Goal: Communication & Community: Answer question/provide support

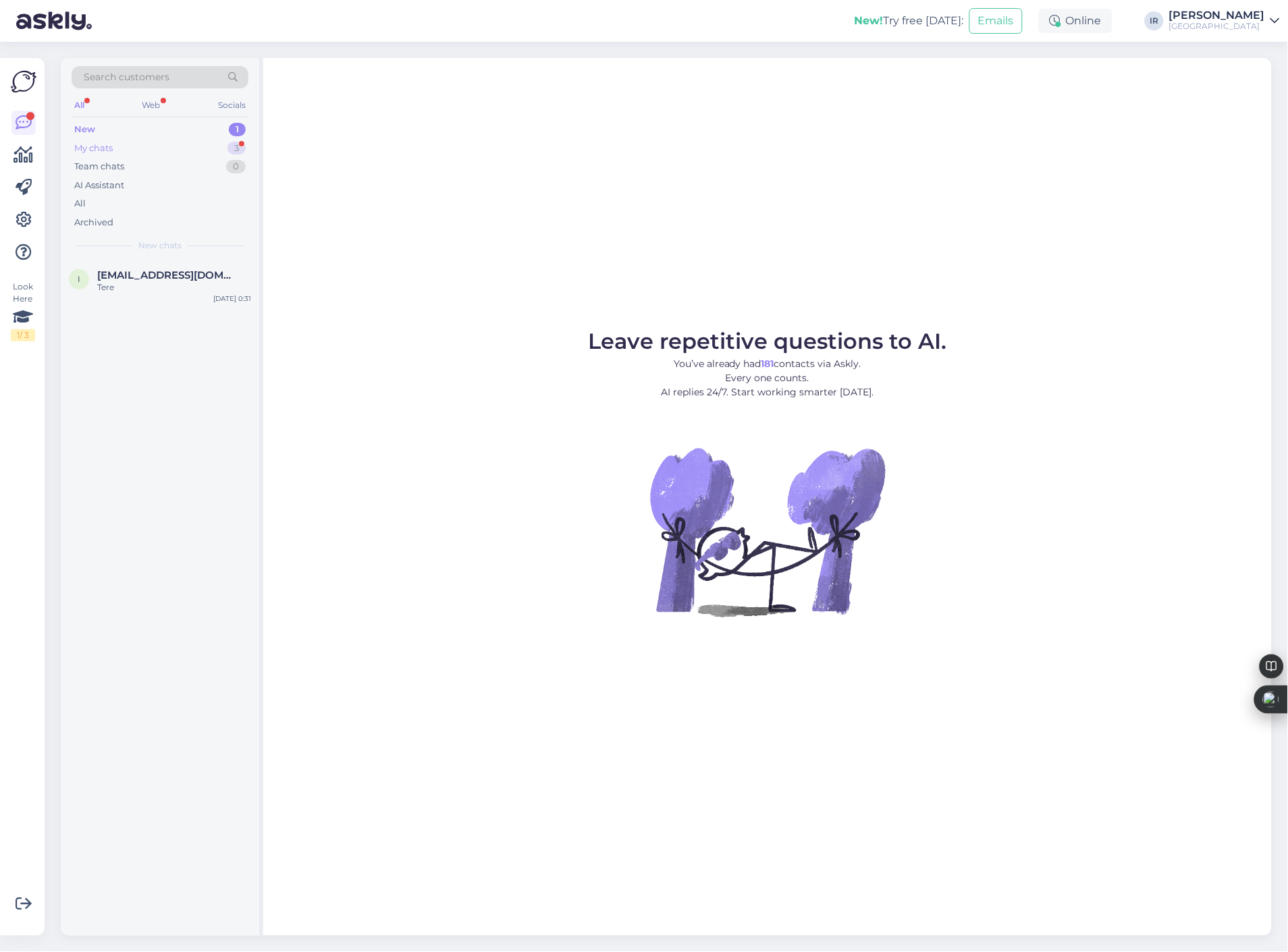
click at [162, 154] on div "My chats 3" at bounding box center [159, 148] width 177 height 19
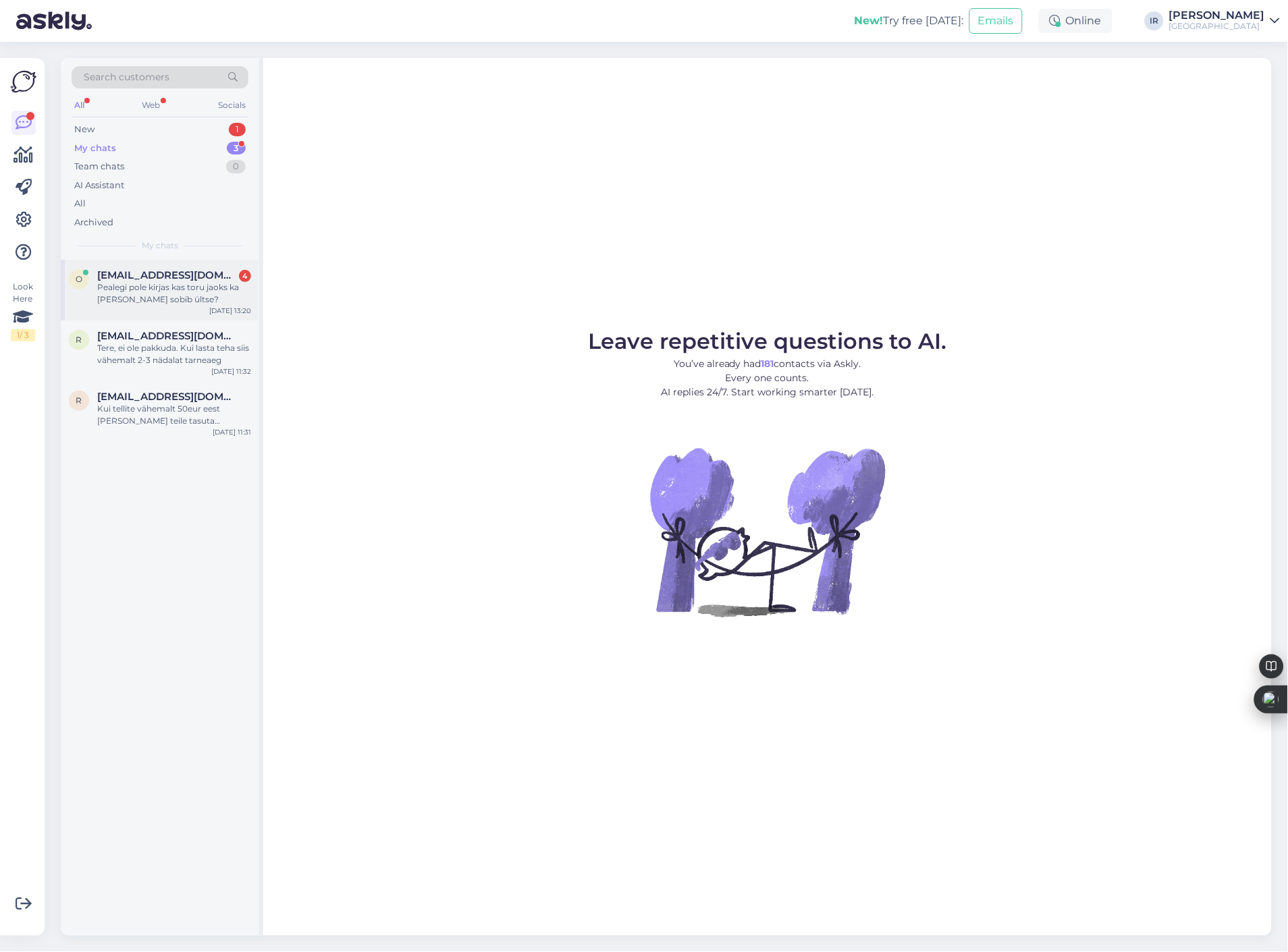
click at [171, 284] on div "Pealegi pole kirjas kas toru jaoks ka [PERSON_NAME] sobib ültse?" at bounding box center [174, 293] width 154 height 24
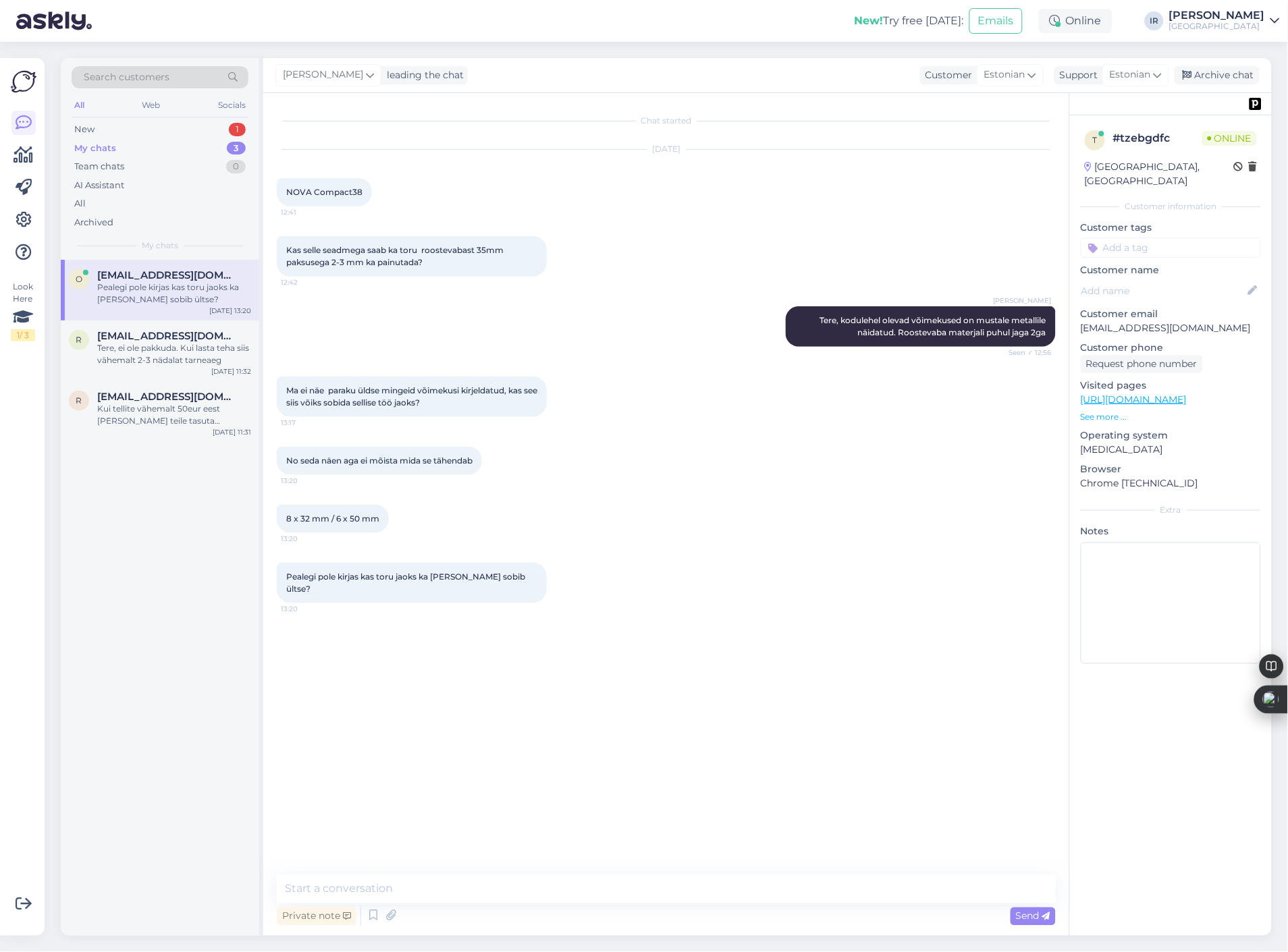
click at [1178, 393] on link "[URL][DOMAIN_NAME]" at bounding box center [1134, 399] width 106 height 12
drag, startPoint x: 312, startPoint y: 187, endPoint x: 389, endPoint y: 190, distance: 77.1
click at [389, 190] on div "[DATE] NOVA Compact38 12:41" at bounding box center [666, 178] width 779 height 87
copy span "Compact38"
click at [591, 889] on textarea at bounding box center [666, 889] width 779 height 29
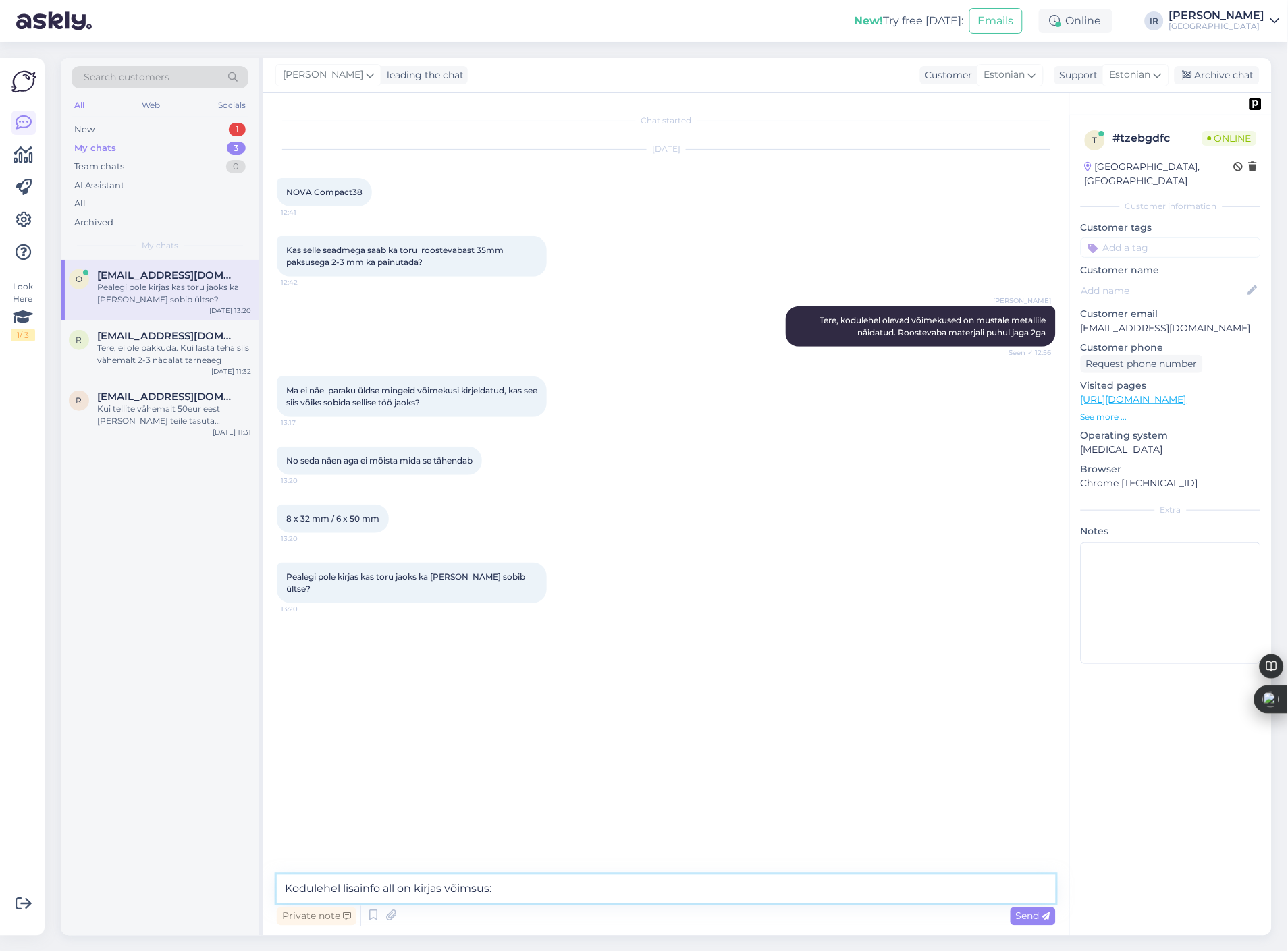
click at [566, 891] on textarea "Kodulehel lisainfo all on kirjas võimsus:" at bounding box center [666, 889] width 779 height 29
paste textarea "[URL][DOMAIN_NAME]"
type textarea "Kodulehel lisainfo all on kirjas võimsus: [URL][DOMAIN_NAME]"
click at [707, 883] on textarea at bounding box center [666, 889] width 779 height 29
type textarea "See võimsus on mõeldud mustale mettalile"
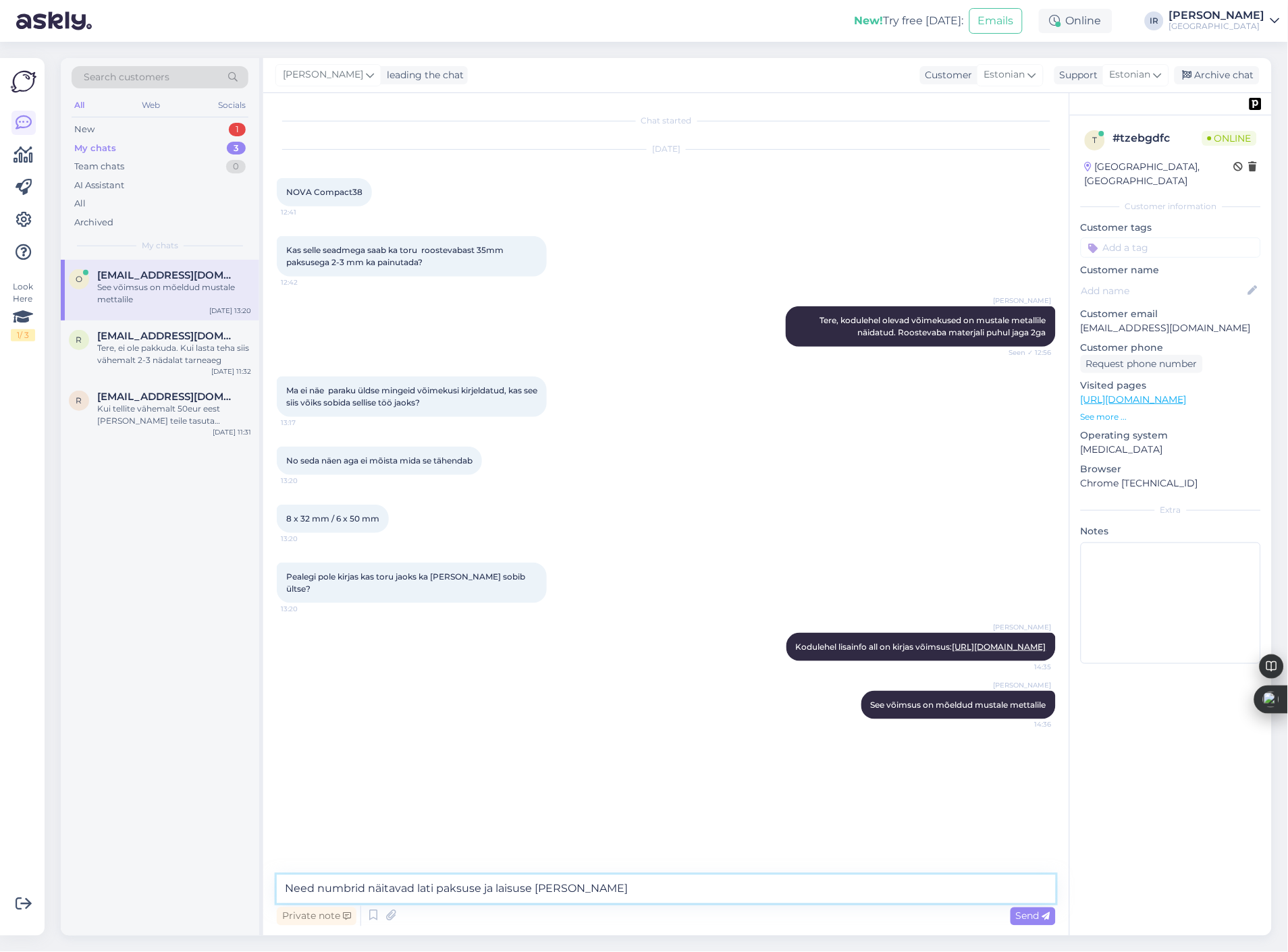
type textarea "Need numbrid näitavad lati paksuse ja laisuse [PERSON_NAME]."
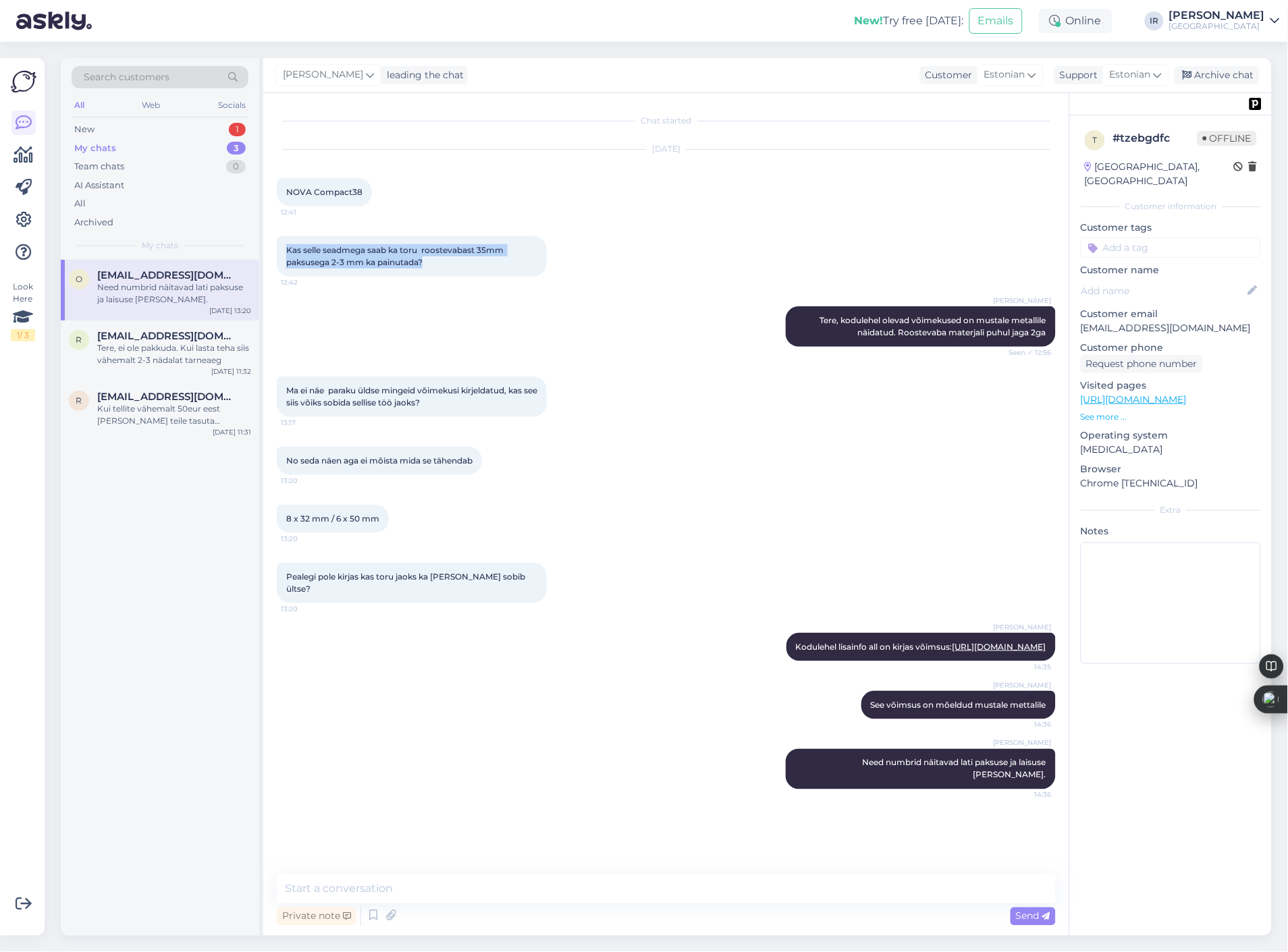
drag, startPoint x: 439, startPoint y: 258, endPoint x: 281, endPoint y: 254, distance: 158.1
click at [281, 254] on div "Kas selle seadmega saab ka toru roostevabast 35mm paksusega 2-3 mm ka painutada…" at bounding box center [411, 256] width 270 height 41
copy span "Kas selle seadmega saab ka toru roostevabast 35mm paksusega 2-3 mm ka painutada?"
click at [594, 900] on textarea at bounding box center [666, 889] width 779 height 29
paste textarea "Täpsustuseks – NOVA Compact38 masin on mõeldud eelkõige lattide ja lameprofiili…"
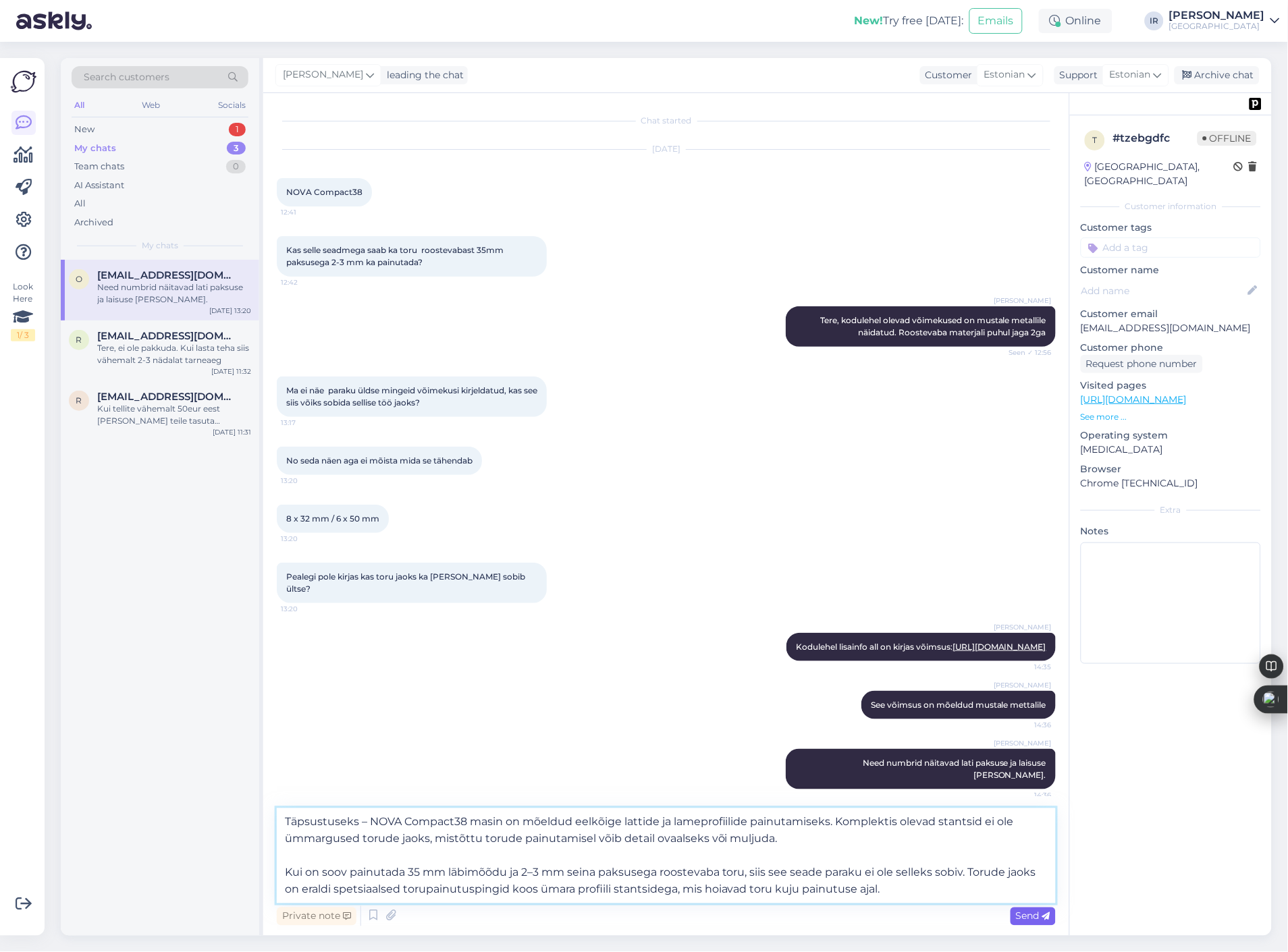
type textarea "Täpsustuseks – NOVA Compact38 masin on mõeldud eelkõige lattide ja lameprofiili…"
click at [1024, 914] on span "Send" at bounding box center [1032, 916] width 34 height 12
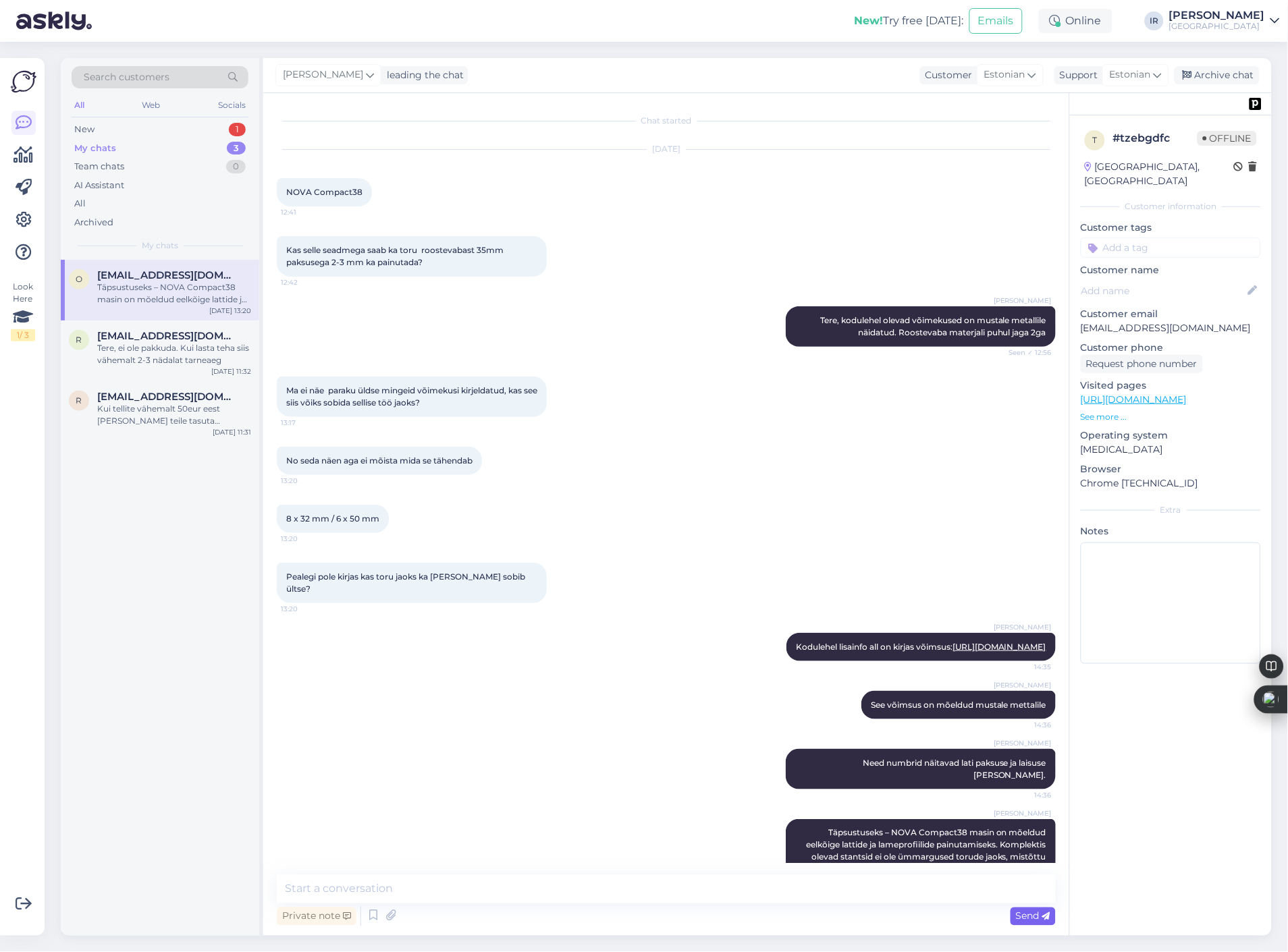
scroll to position [108, 0]
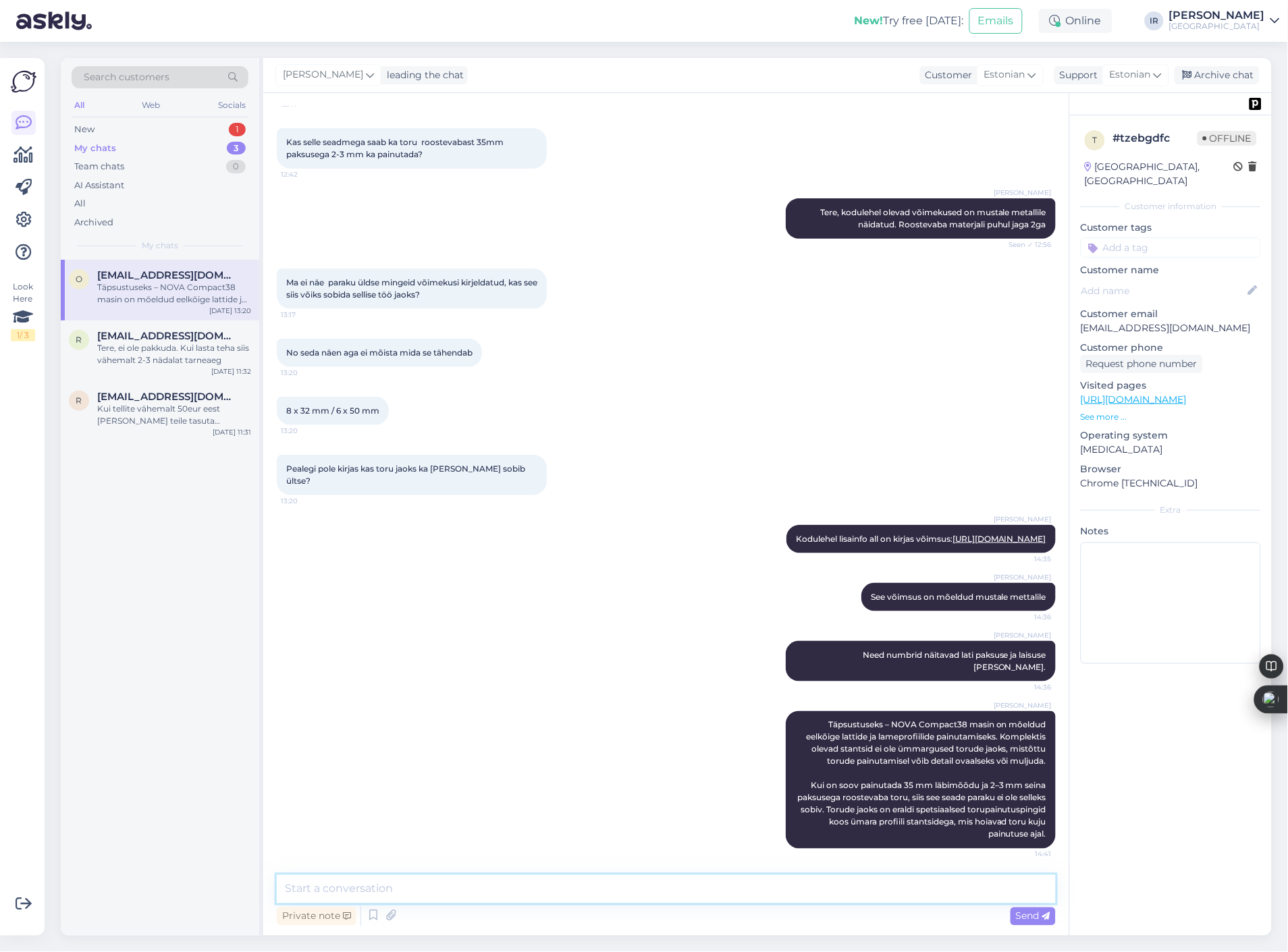
click at [510, 891] on textarea at bounding box center [666, 889] width 779 height 29
paste textarea "[URL][DOMAIN_NAME]"
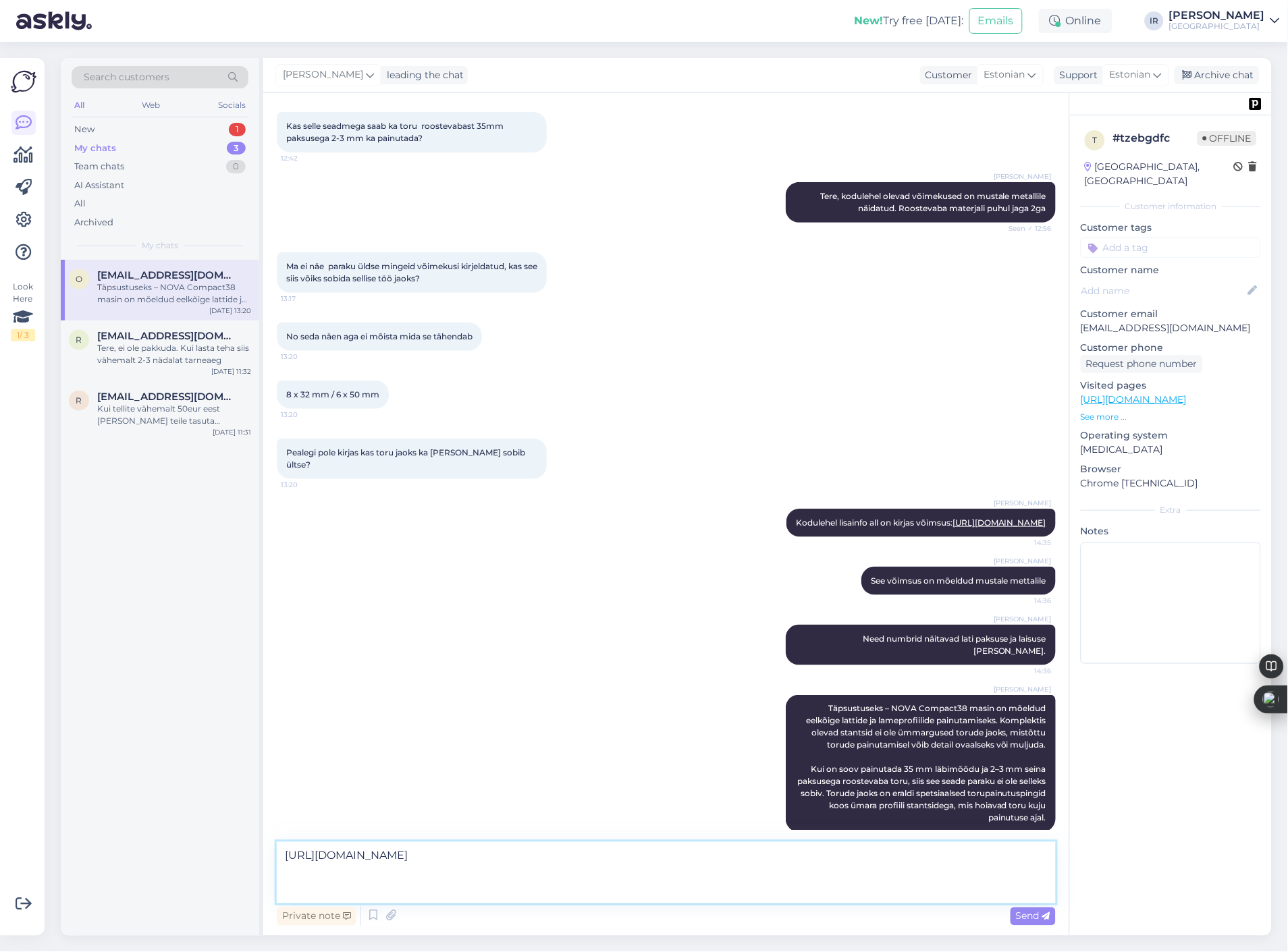
scroll to position [140, 0]
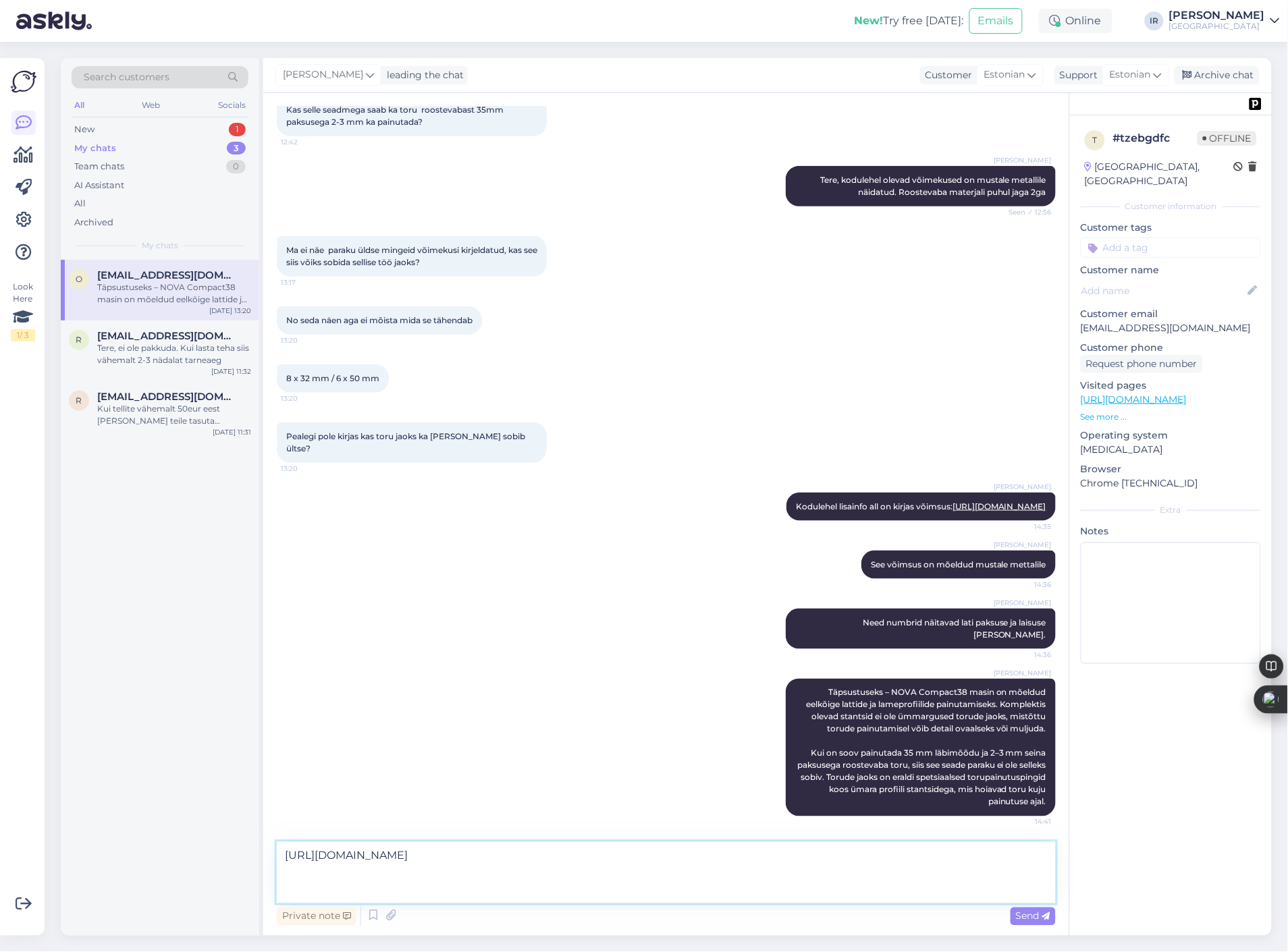
drag, startPoint x: 667, startPoint y: 885, endPoint x: 659, endPoint y: 885, distance: 8.0
click at [666, 885] on textarea "[URL][DOMAIN_NAME]" at bounding box center [666, 873] width 779 height 61
paste textarea "NOVA TB-3 on tugev torupainutusmasin ja teoreetiliselt peaks see hakkama saama …"
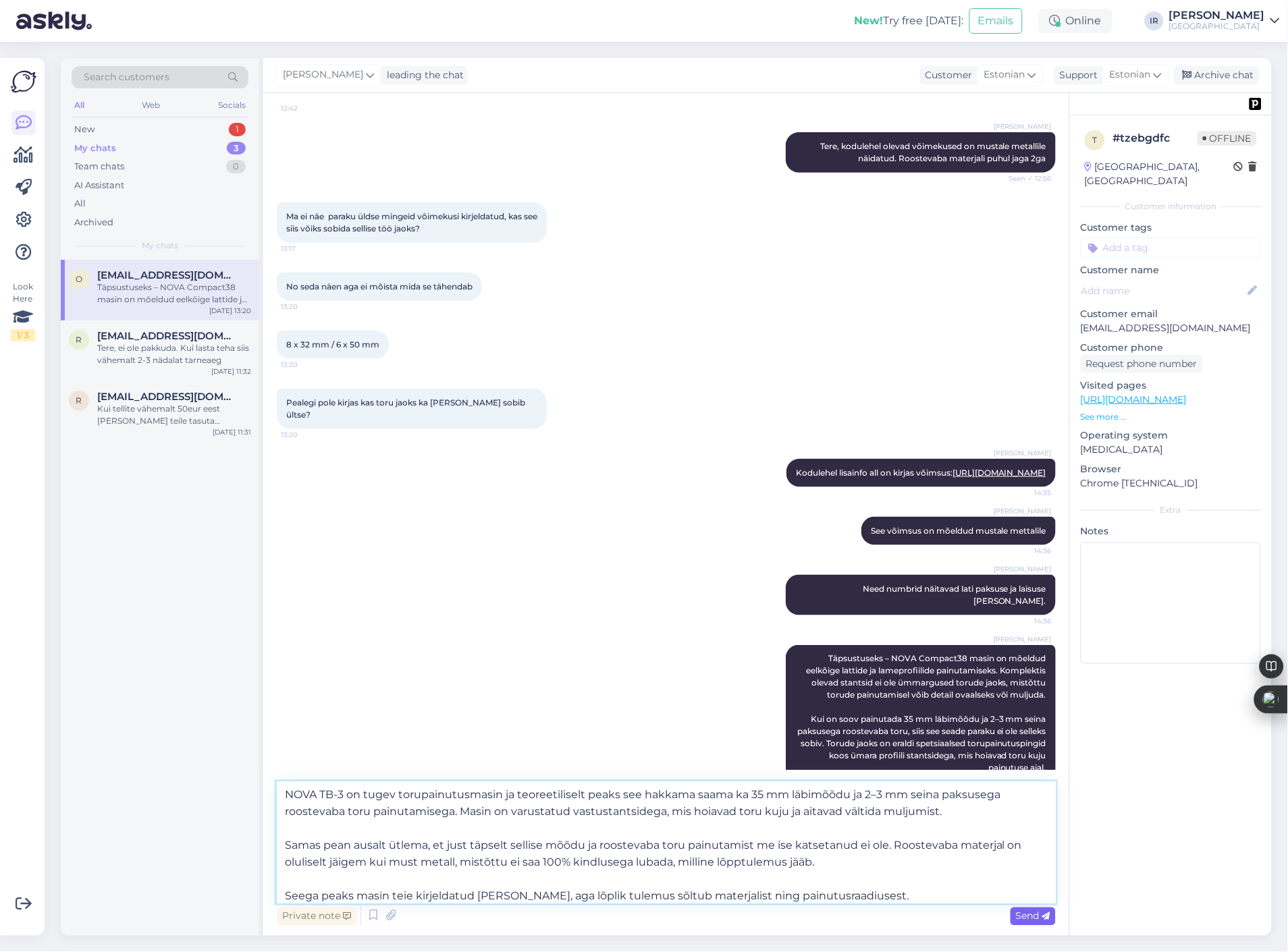
type textarea "[URL][DOMAIN_NAME] NOVA TB-3 on tugev torupainutusmasin ja teoreetiliselt peaks…"
click at [1026, 914] on span "Send" at bounding box center [1032, 916] width 34 height 12
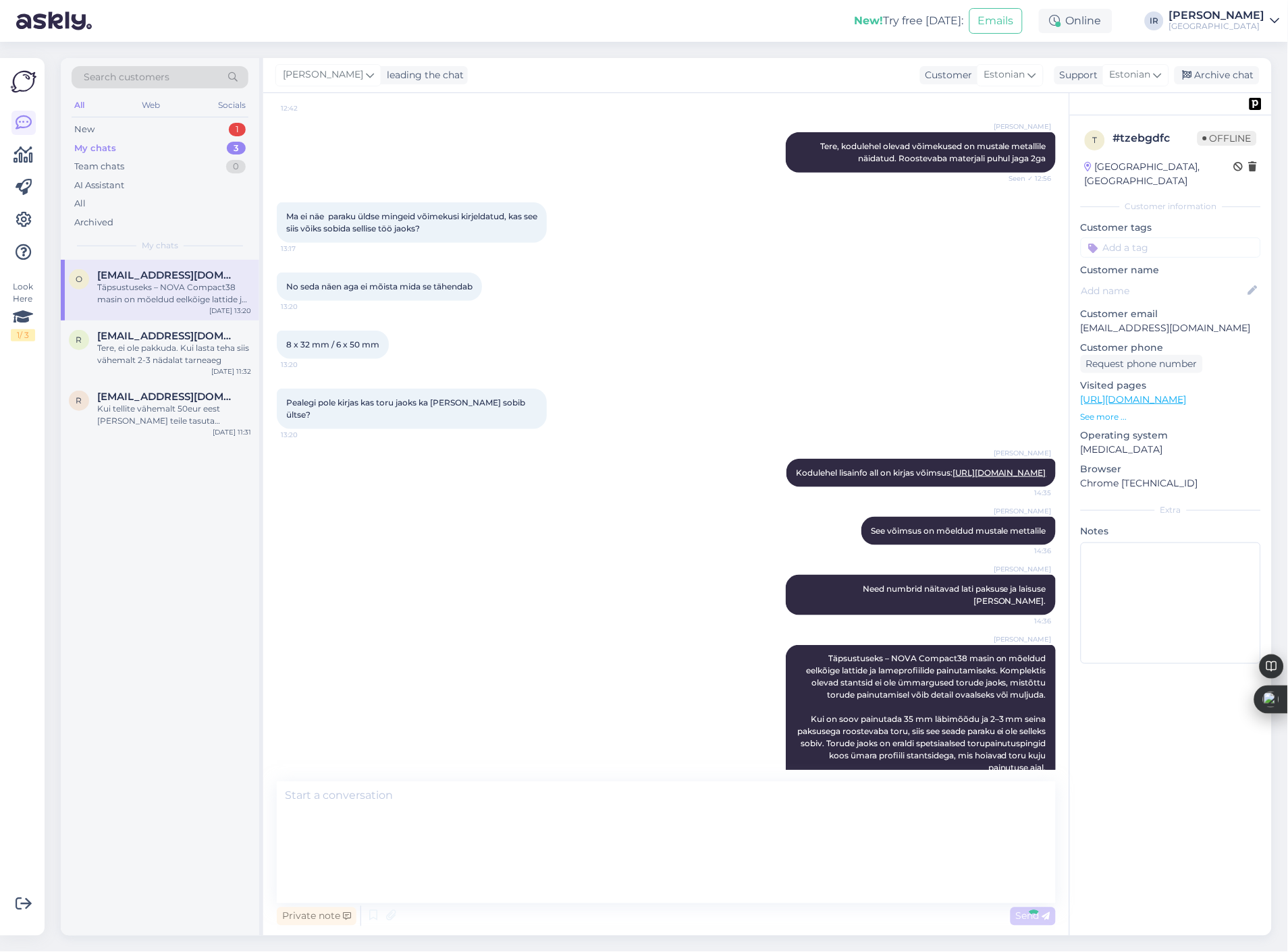
scroll to position [0, 0]
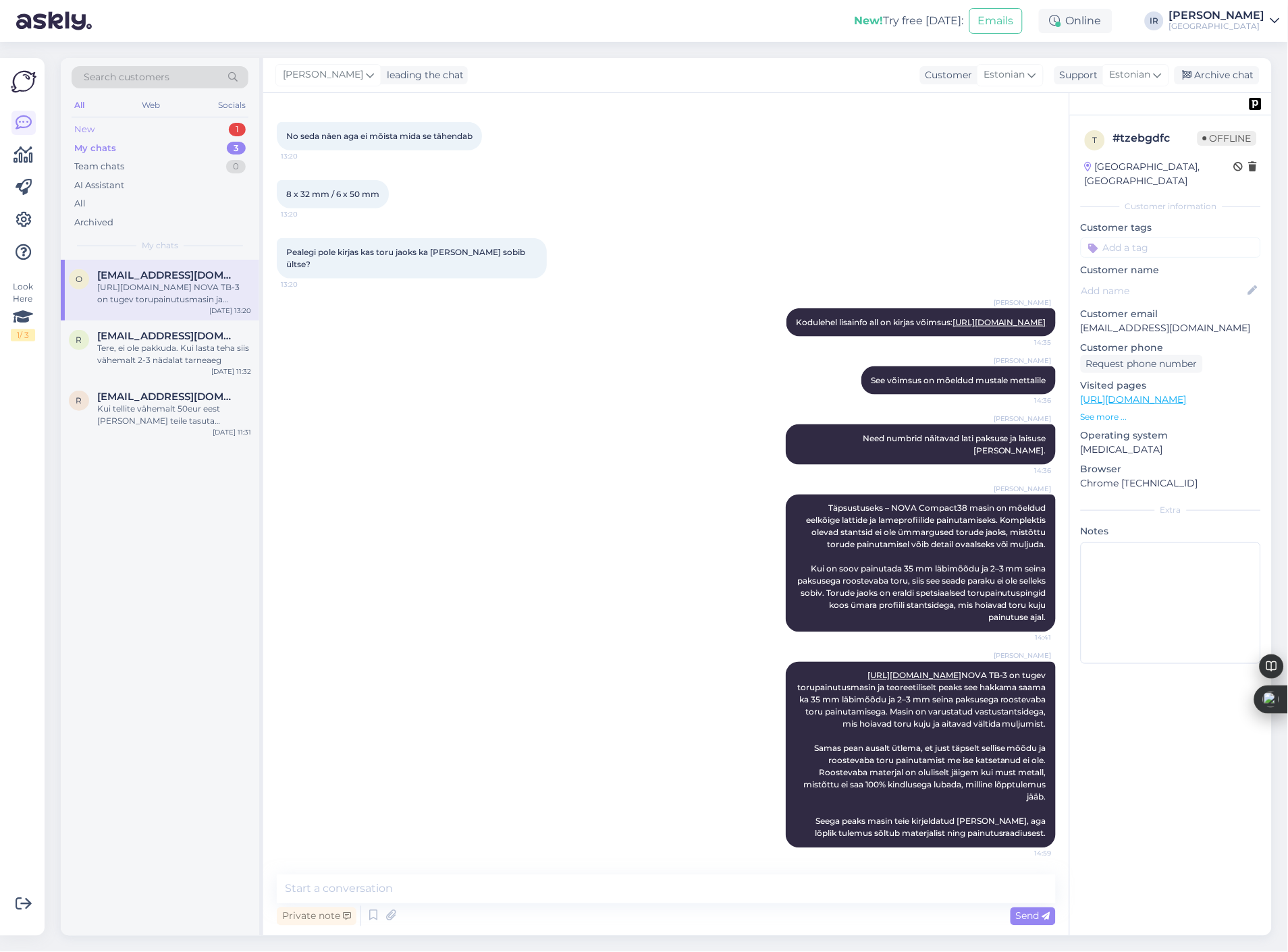
click at [154, 135] on div "New 1" at bounding box center [159, 129] width 177 height 19
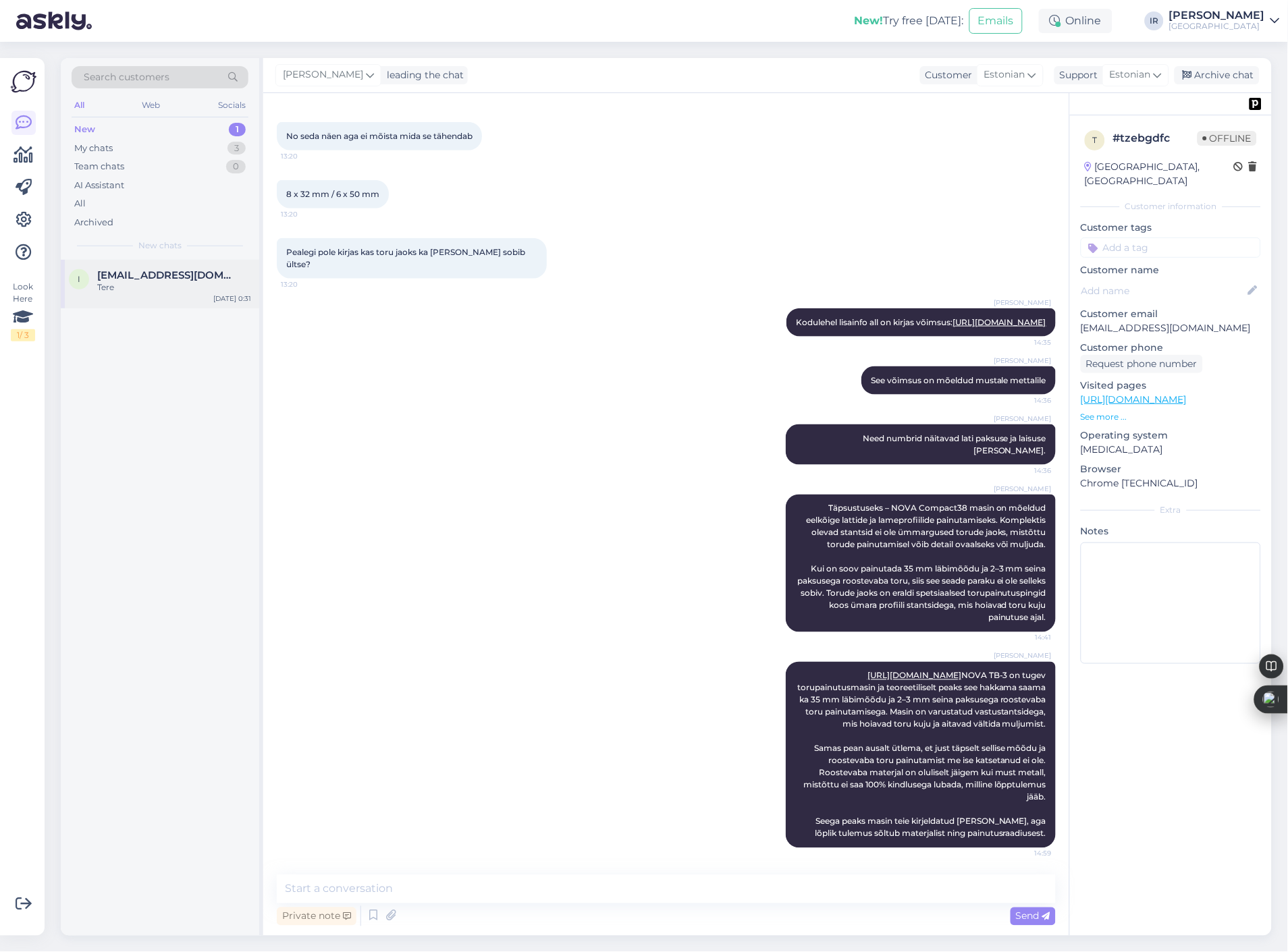
click at [149, 286] on div "Tere" at bounding box center [174, 287] width 154 height 12
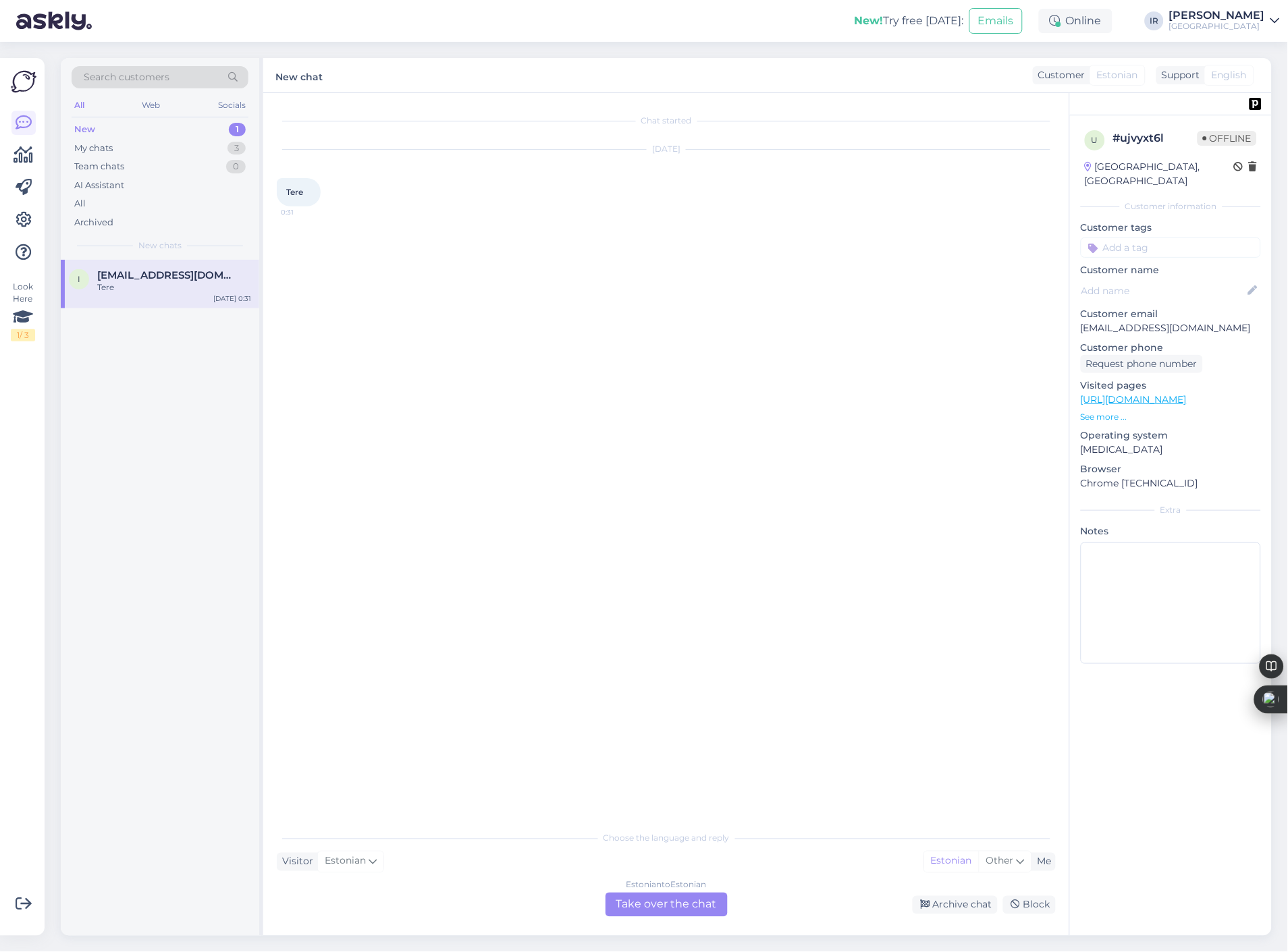
drag, startPoint x: 704, startPoint y: 889, endPoint x: 698, endPoint y: 898, distance: 10.8
click at [703, 891] on div "Estonian to Estonian" at bounding box center [666, 885] width 80 height 12
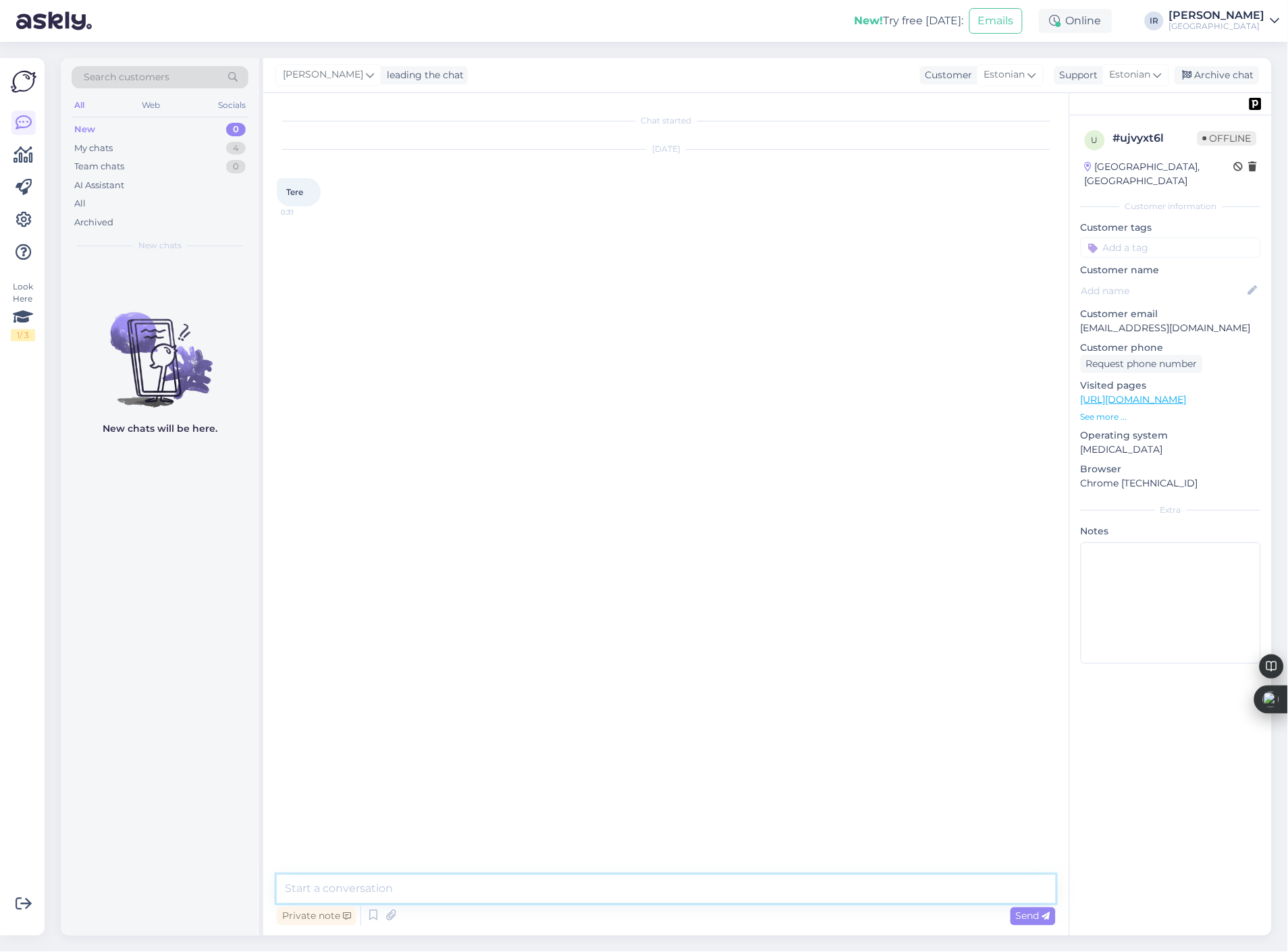
click at [696, 900] on textarea at bounding box center [666, 889] width 779 height 29
click at [1198, 68] on div "Archive chat" at bounding box center [1217, 75] width 85 height 18
